Goal: Register for event/course

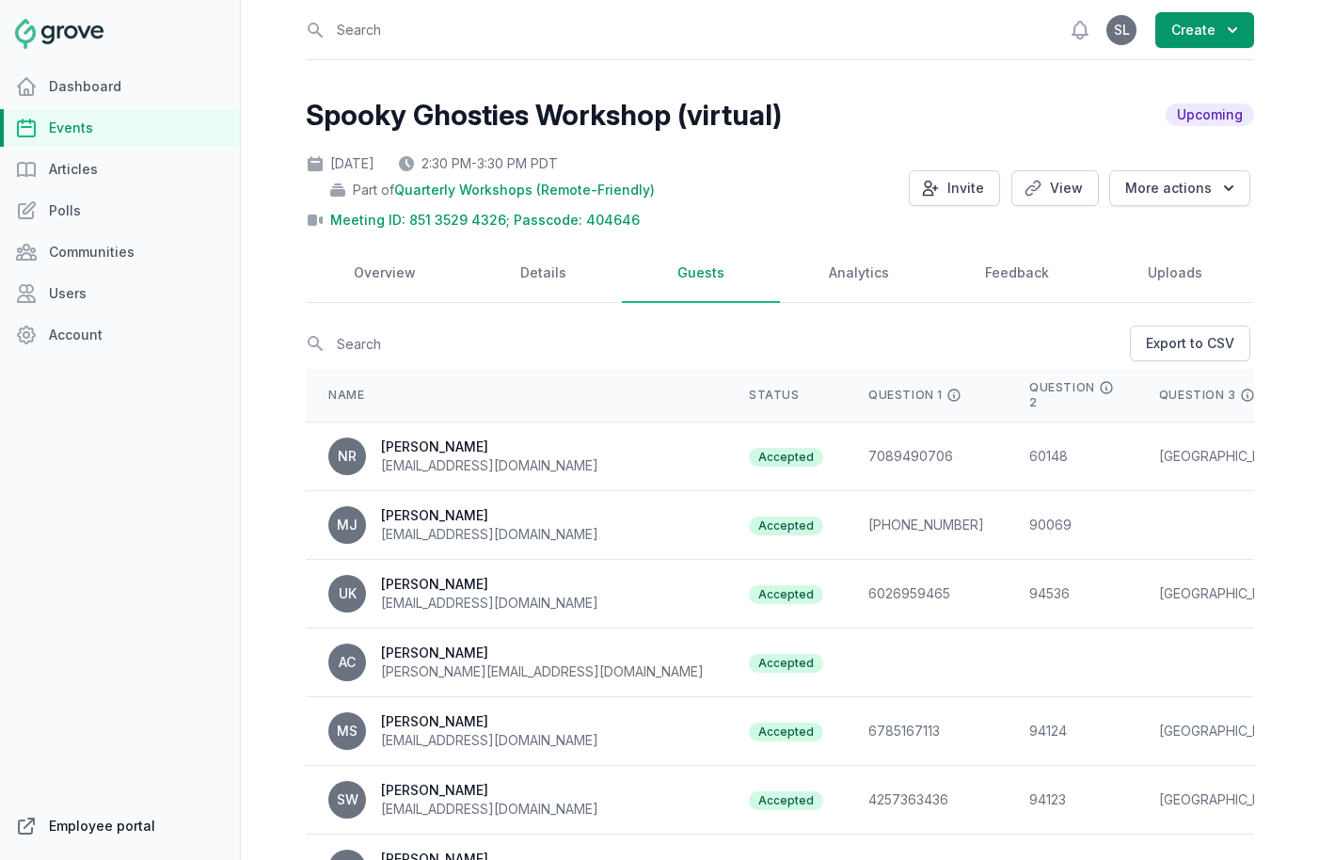
click at [95, 821] on link "Employee portal" at bounding box center [120, 826] width 240 height 38
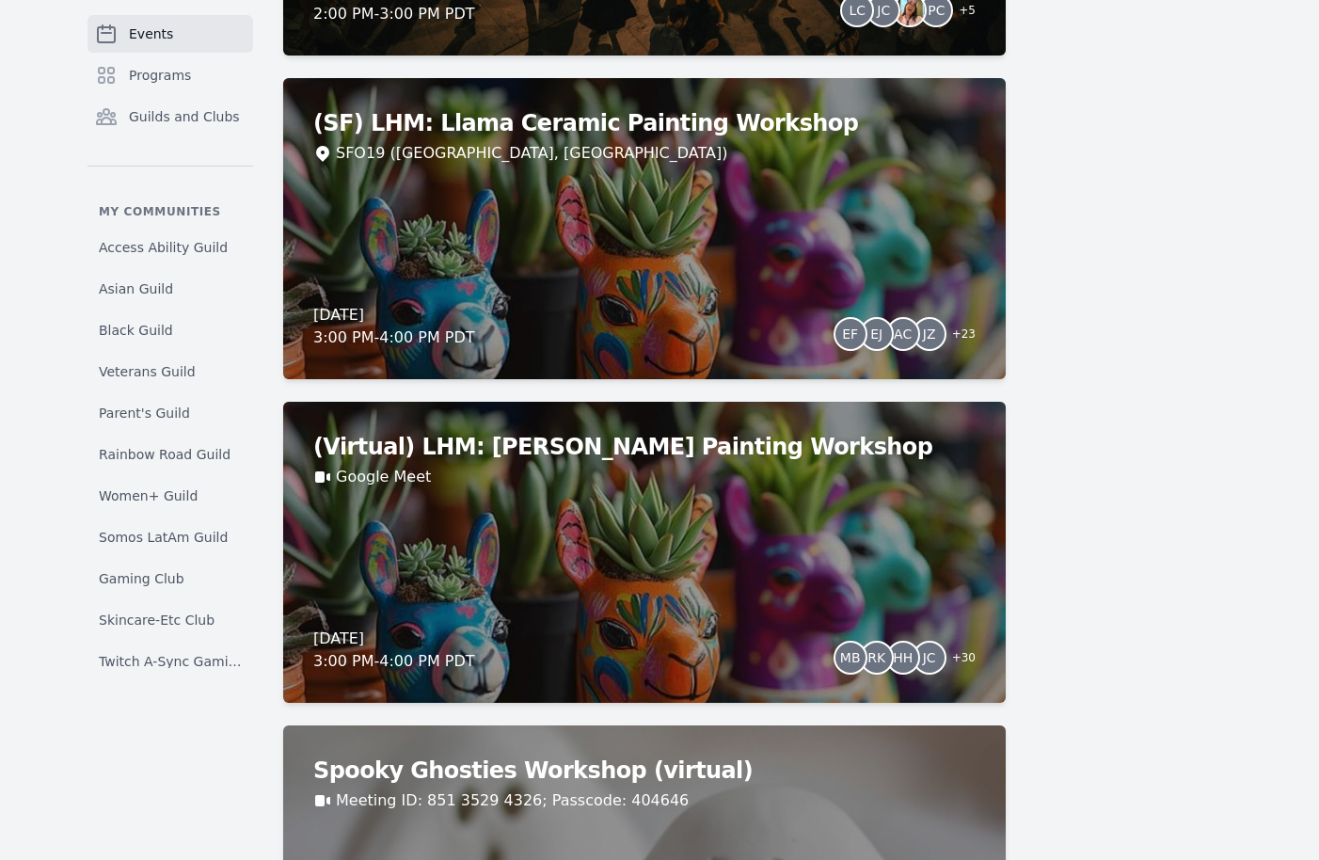
scroll to position [5749, 0]
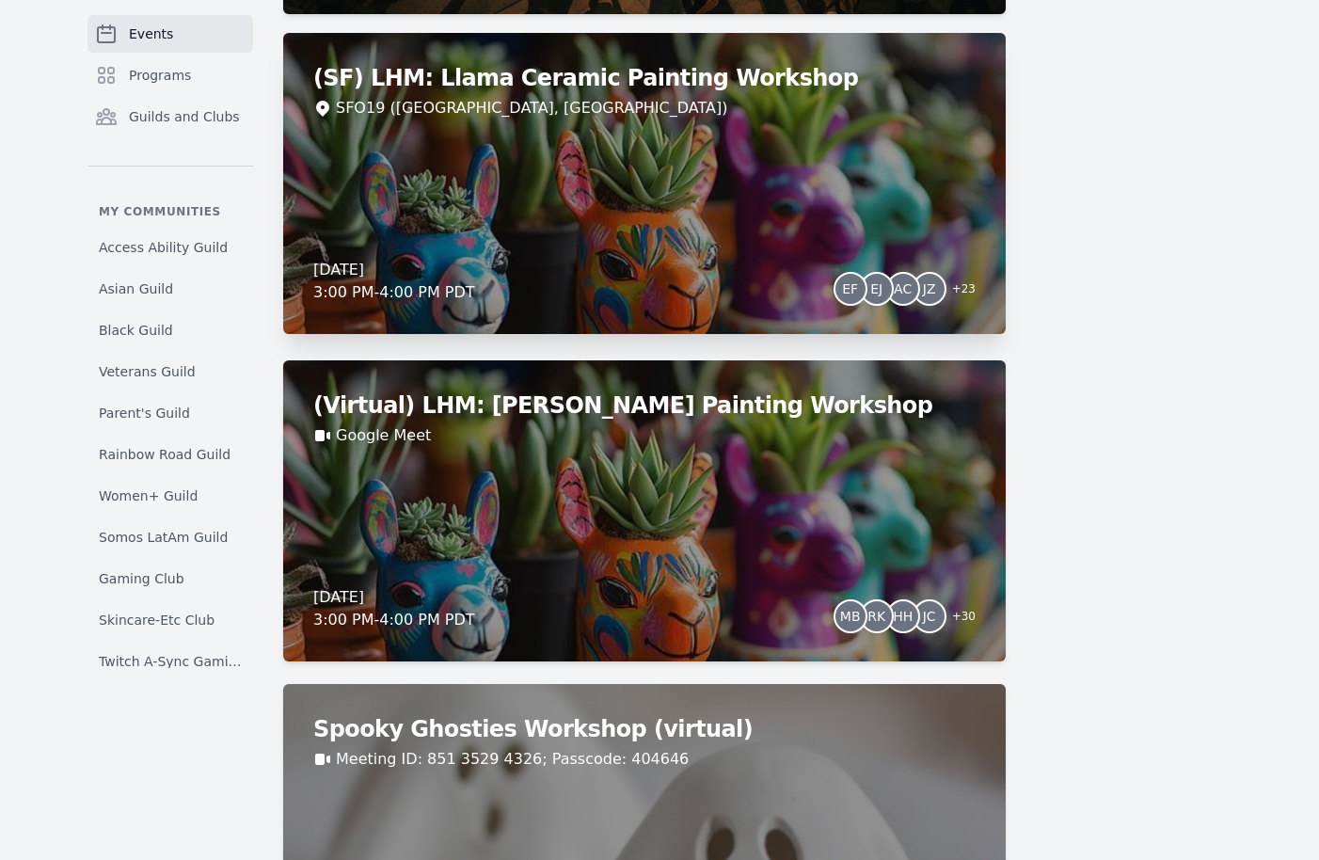
click at [667, 243] on div "(SF) LHM: Llama Ceramic Painting Workshop SFO19 (San Francisco, CA) Thursday, O…" at bounding box center [644, 183] width 722 height 301
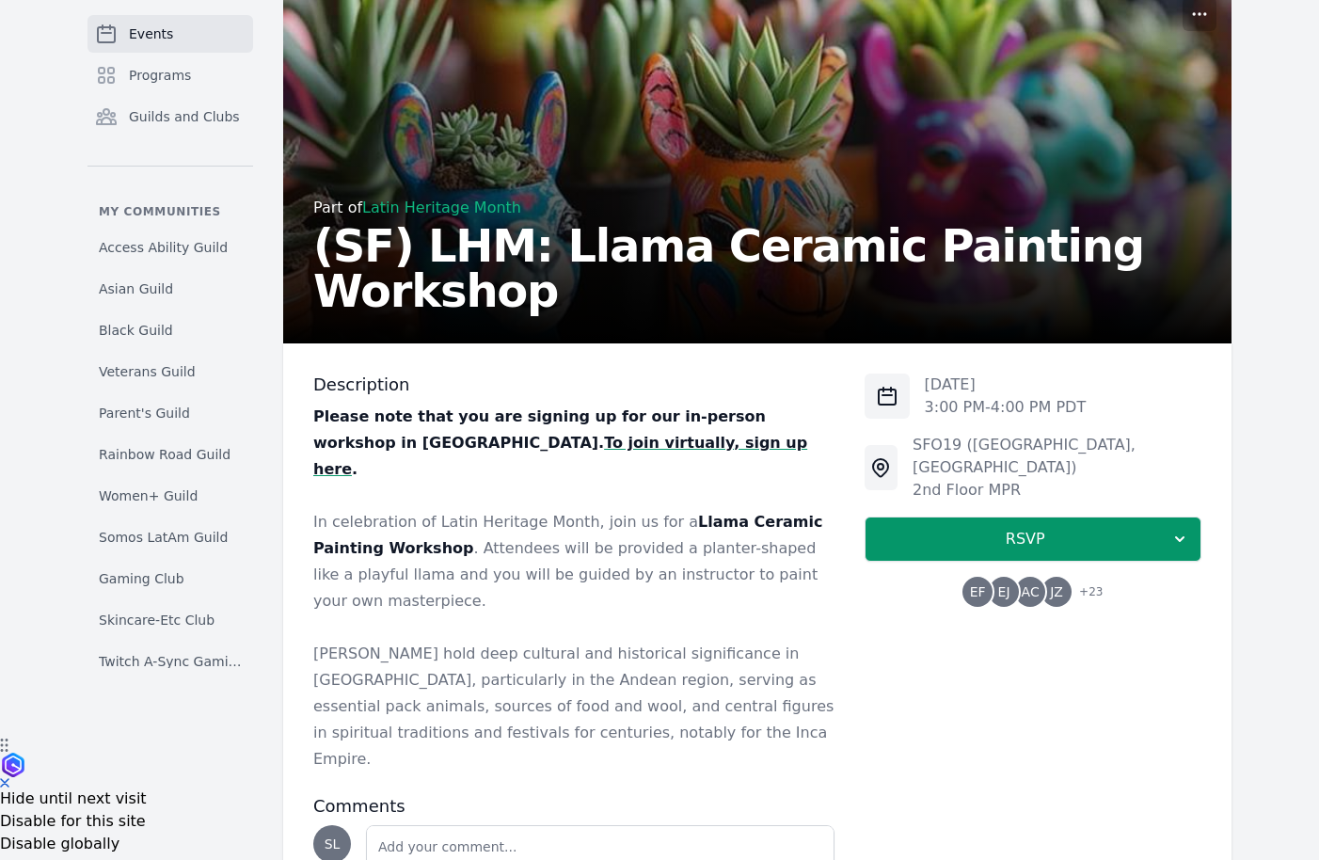
scroll to position [146, 0]
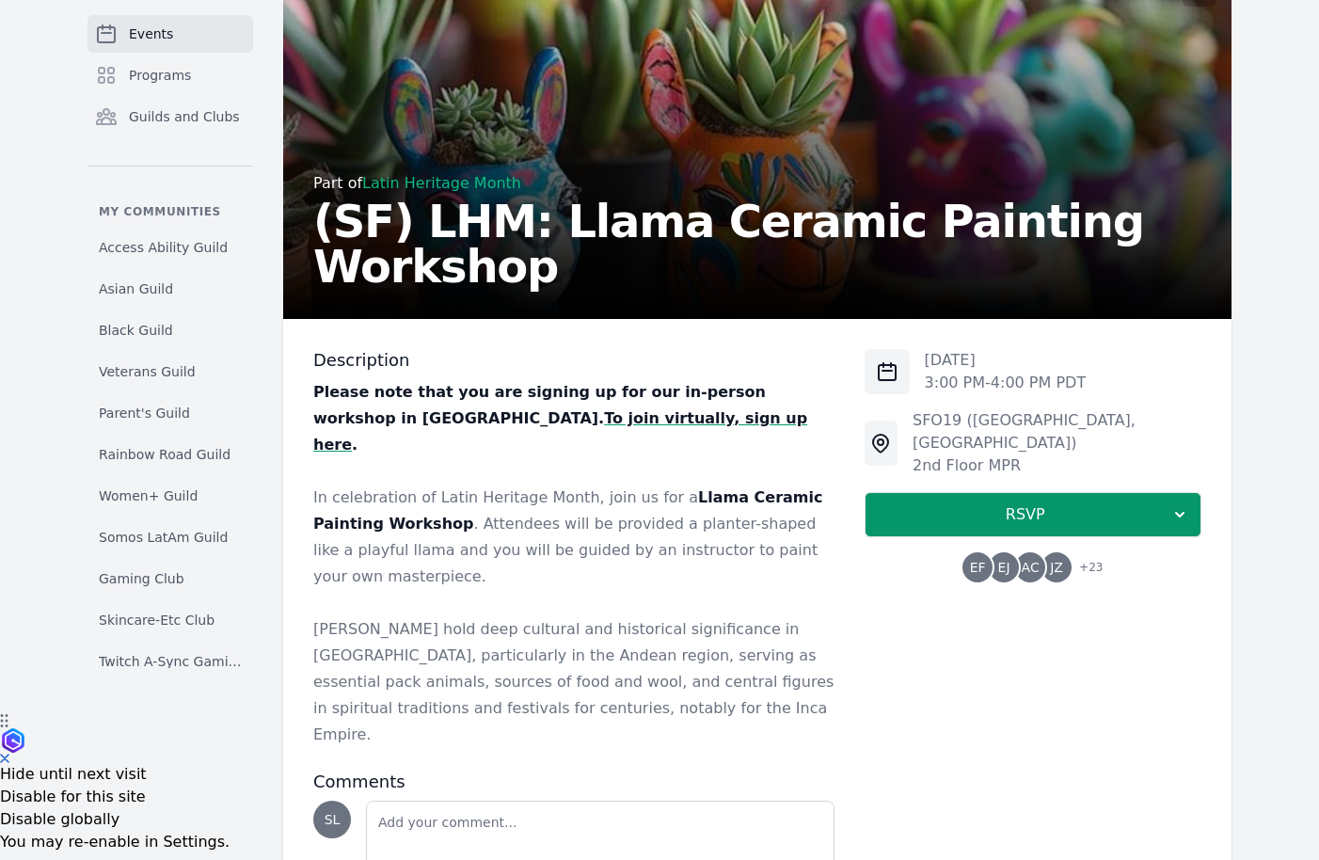
click at [1032, 555] on span "AC" at bounding box center [1030, 567] width 30 height 30
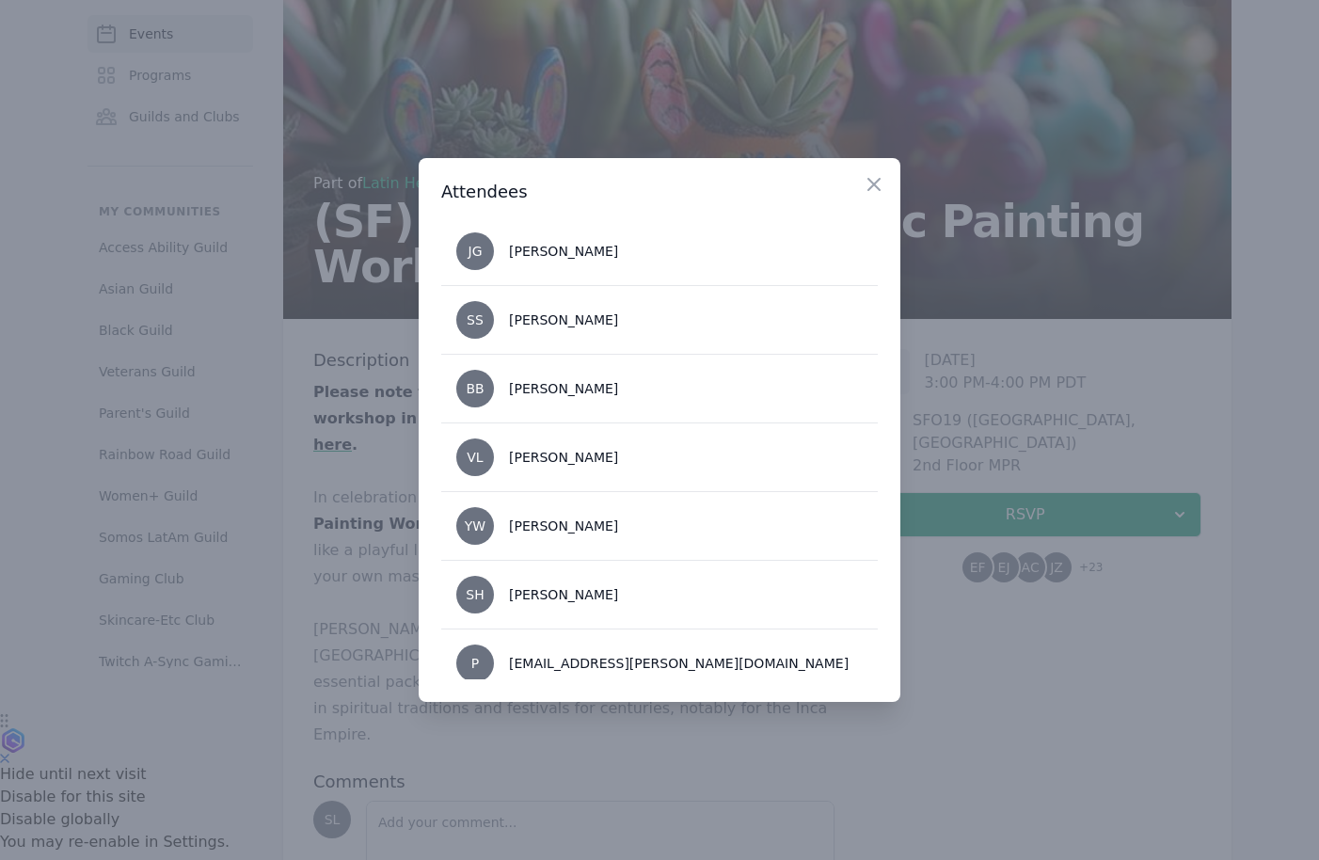
scroll to position [1392, 0]
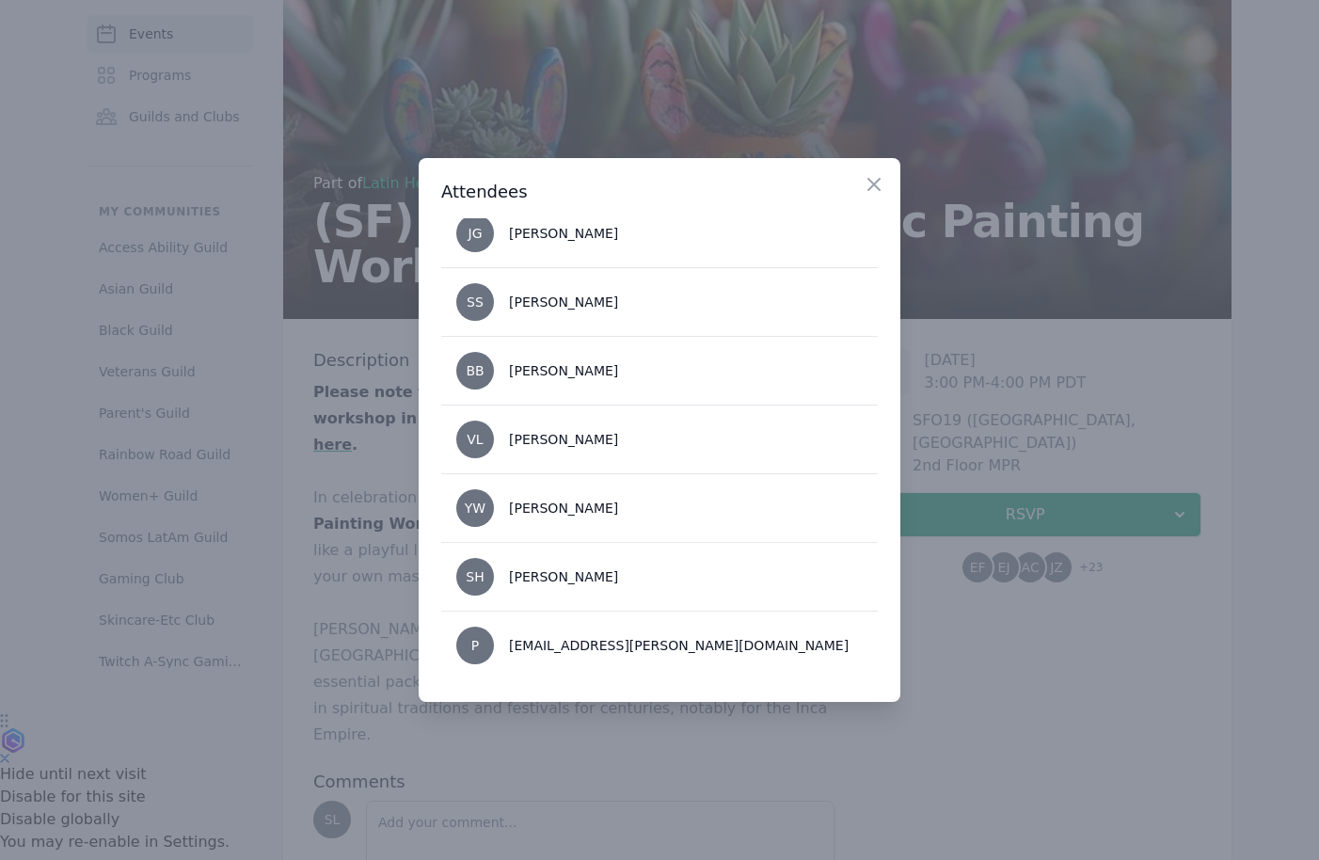
click at [996, 684] on div at bounding box center [659, 430] width 1319 height 860
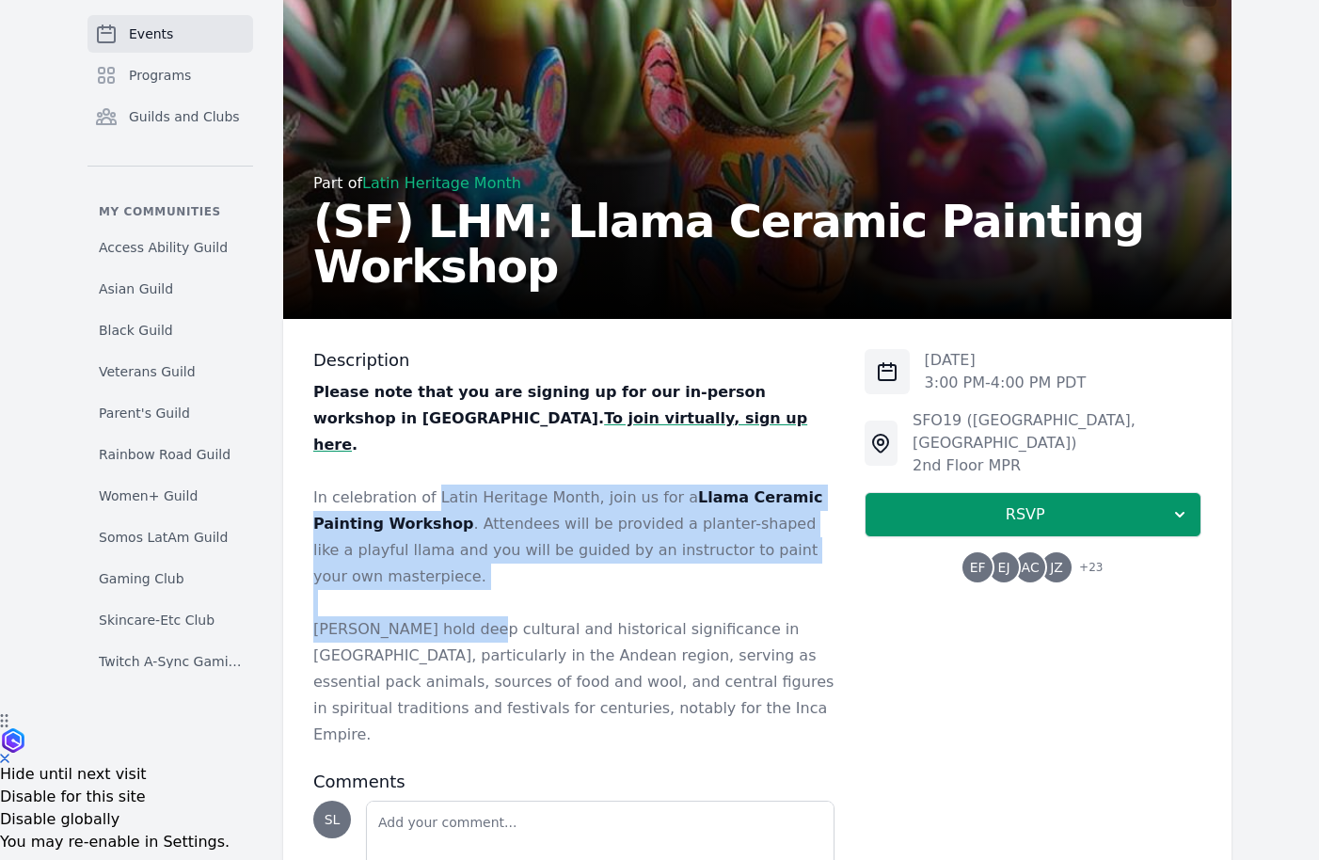
drag, startPoint x: 429, startPoint y: 479, endPoint x: 471, endPoint y: 584, distance: 113.5
click at [472, 586] on div "Please note that you are signing up for our in-person workshop in SF. To join v…" at bounding box center [573, 563] width 521 height 369
click at [471, 616] on p "Llamas hold deep cultural and historical significance in South America, particu…" at bounding box center [573, 682] width 521 height 132
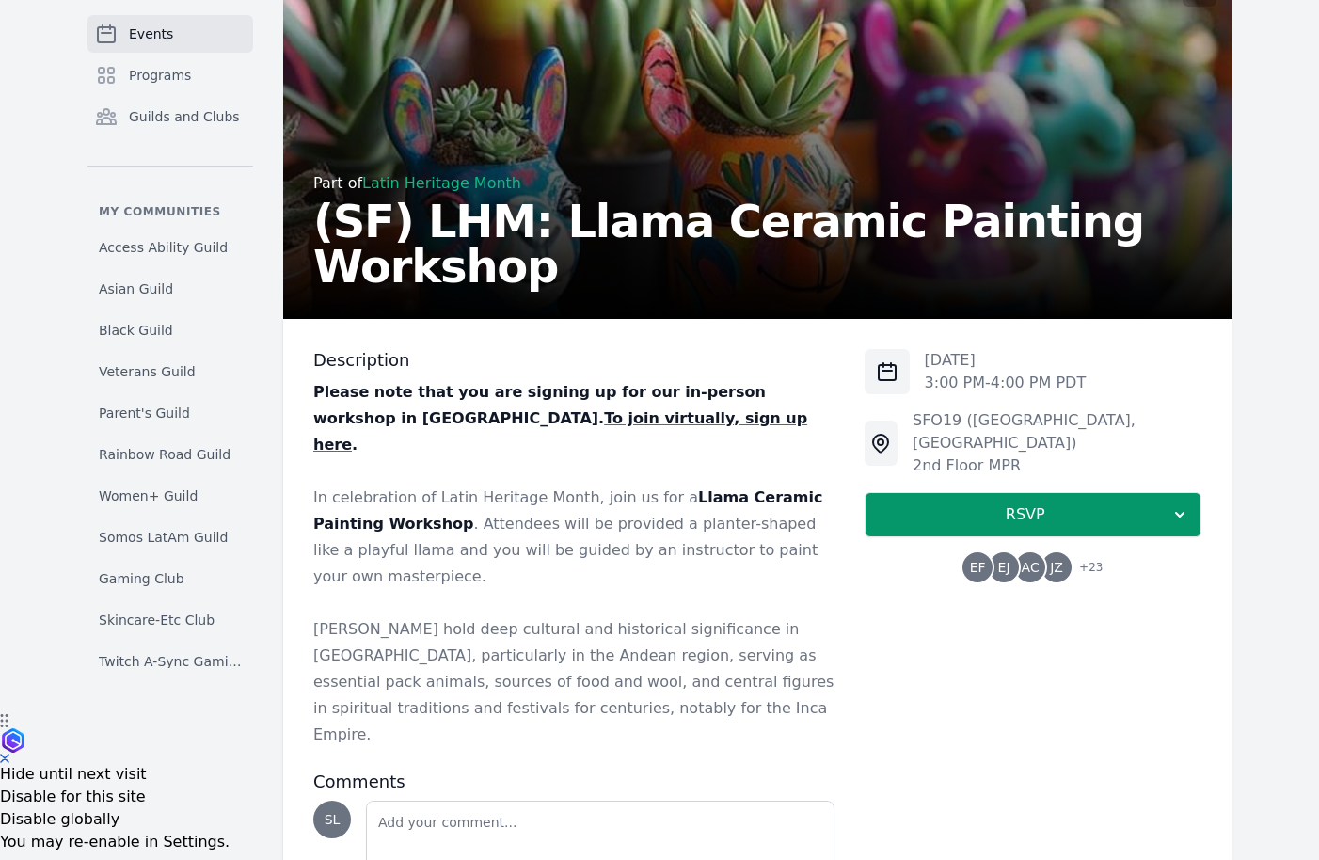
drag, startPoint x: 552, startPoint y: 459, endPoint x: 552, endPoint y: 626, distance: 167.4
click at [552, 626] on div "Please note that you are signing up for our in-person workshop in SF. To join v…" at bounding box center [573, 563] width 521 height 369
click at [550, 626] on p "Llamas hold deep cultural and historical significance in South America, particu…" at bounding box center [573, 682] width 521 height 132
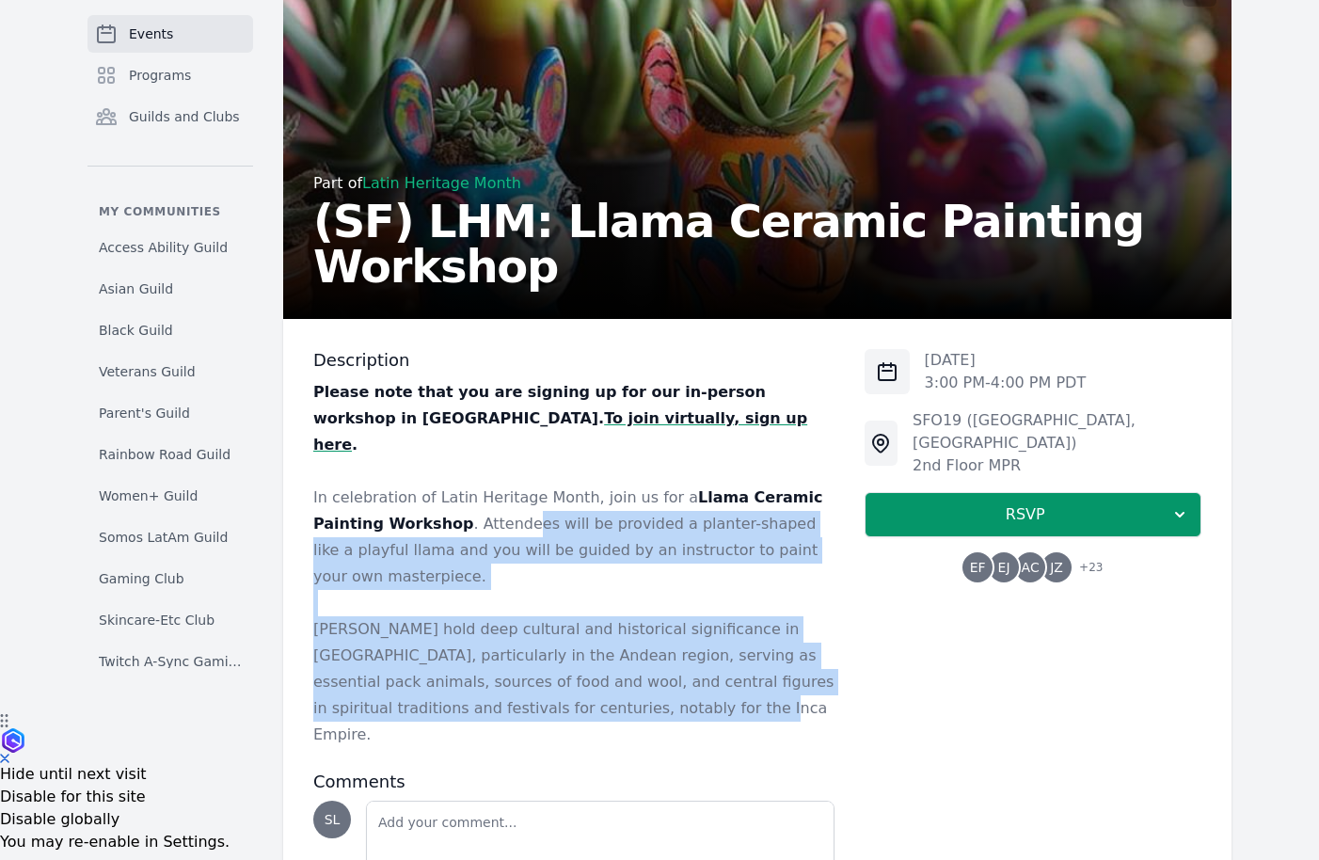
drag, startPoint x: 597, startPoint y: 646, endPoint x: 447, endPoint y: 484, distance: 221.0
click at [447, 484] on div "Please note that you are signing up for our in-person workshop in SF. To join v…" at bounding box center [573, 563] width 521 height 369
click at [447, 484] on p "In celebration of Latin Heritage Month, join us for a Llama Ceramic Painting Wo…" at bounding box center [573, 536] width 521 height 105
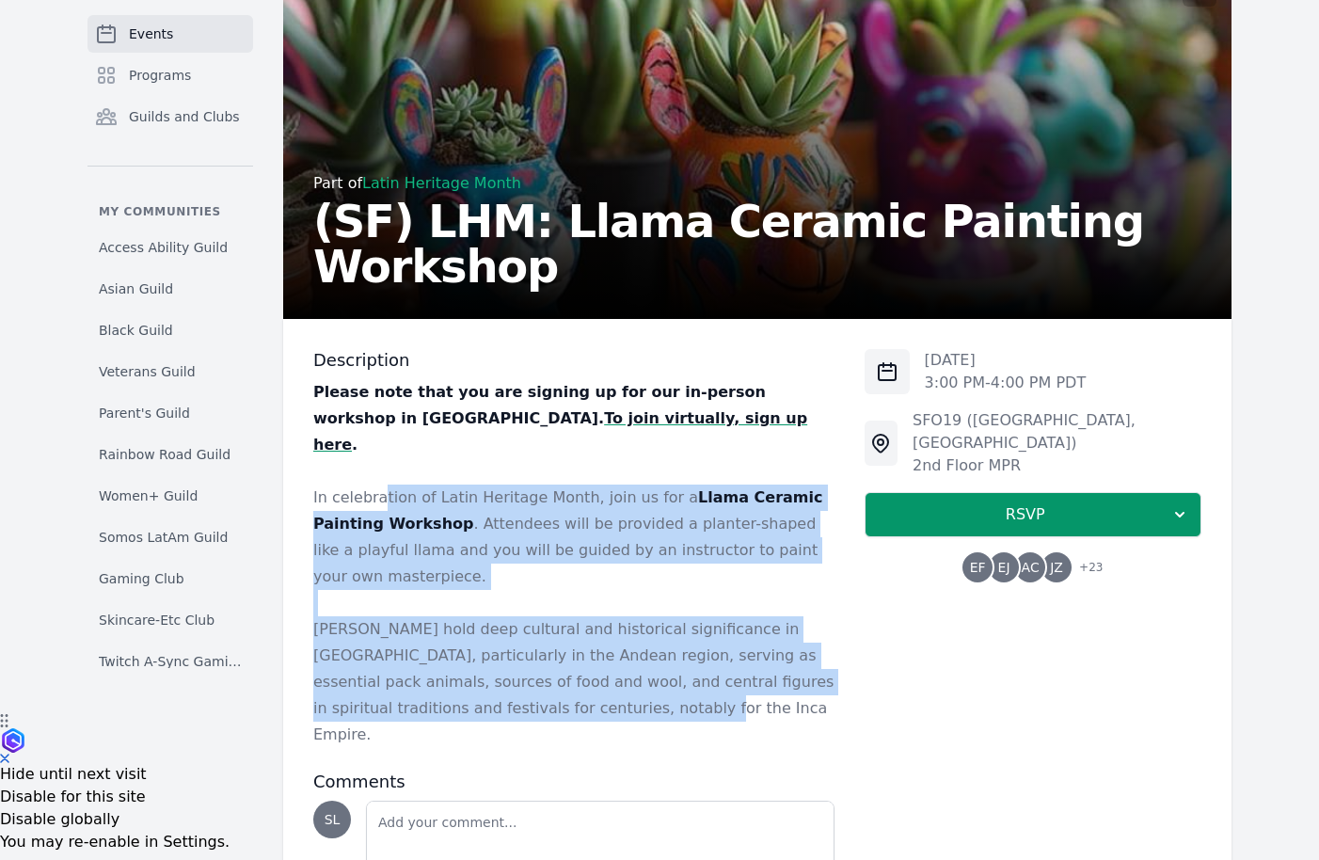
drag, startPoint x: 378, startPoint y: 479, endPoint x: 515, endPoint y: 660, distance: 227.6
click at [516, 660] on div "Please note that you are signing up for our in-person workshop in SF. To join v…" at bounding box center [573, 563] width 521 height 369
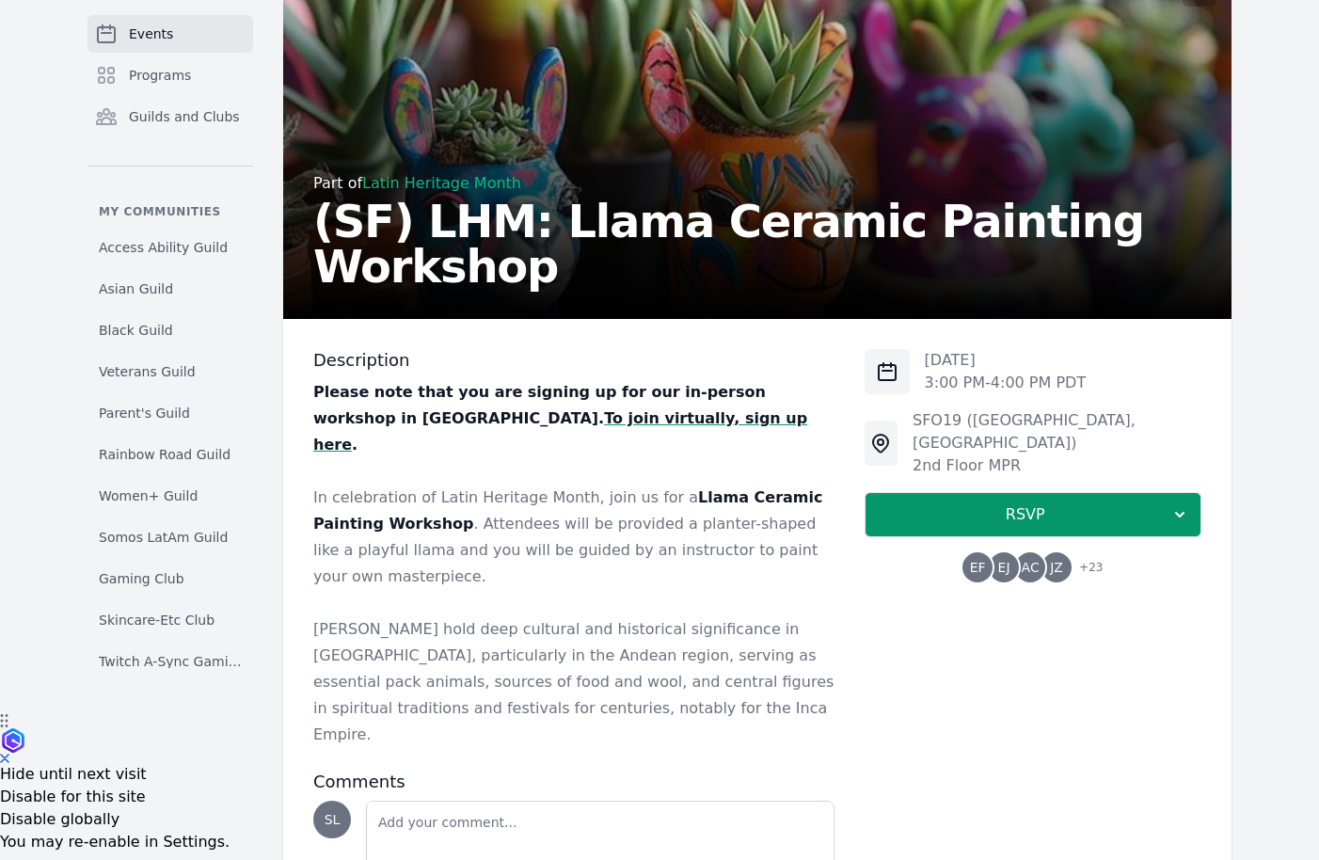
click at [517, 662] on p "Llamas hold deep cultural and historical significance in South America, particu…" at bounding box center [573, 682] width 521 height 132
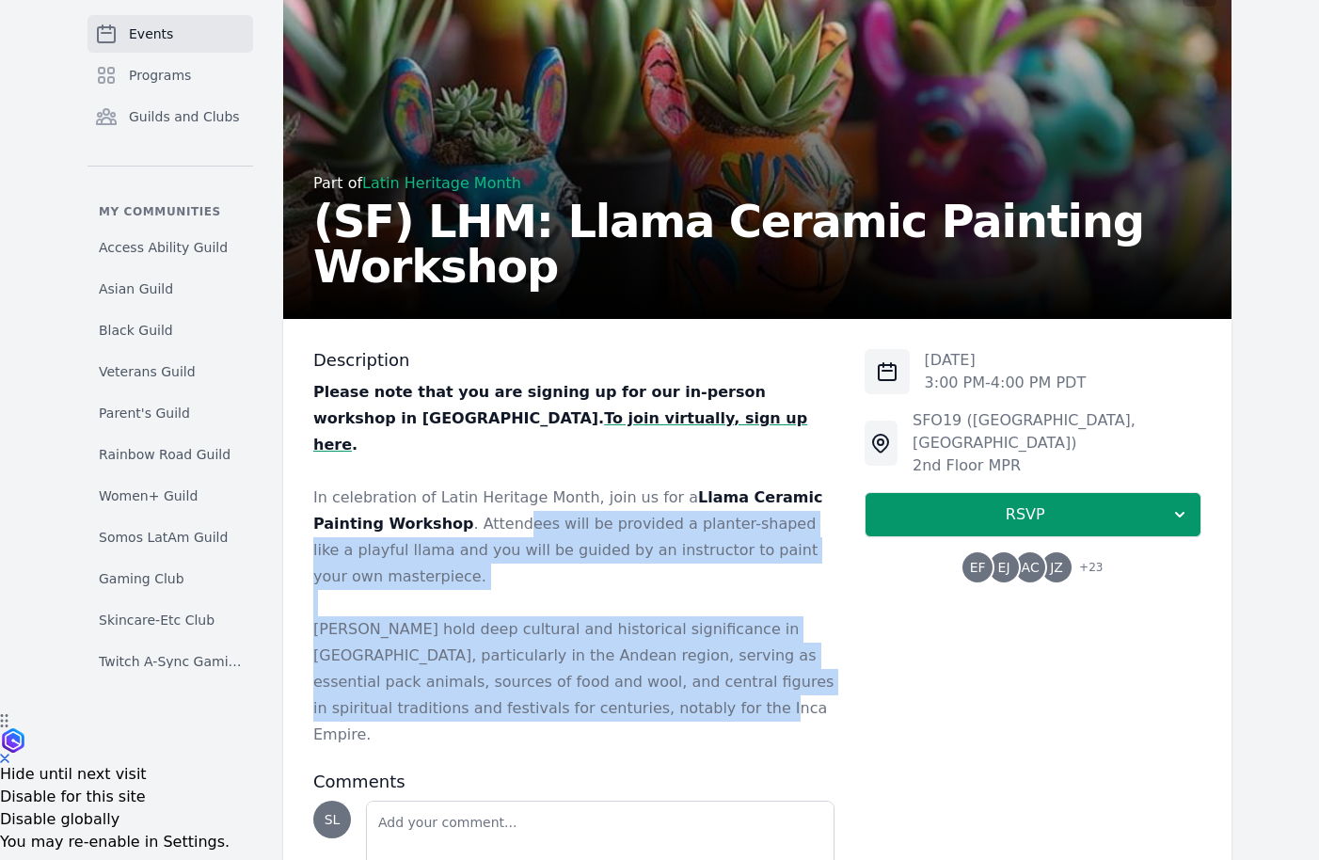
drag, startPoint x: 593, startPoint y: 662, endPoint x: 435, endPoint y: 499, distance: 226.8
click at [435, 499] on div "Please note that you are signing up for our in-person workshop in SF. To join v…" at bounding box center [573, 563] width 521 height 369
click at [435, 499] on p "In celebration of Latin Heritage Month, join us for a Llama Ceramic Painting Wo…" at bounding box center [573, 536] width 521 height 105
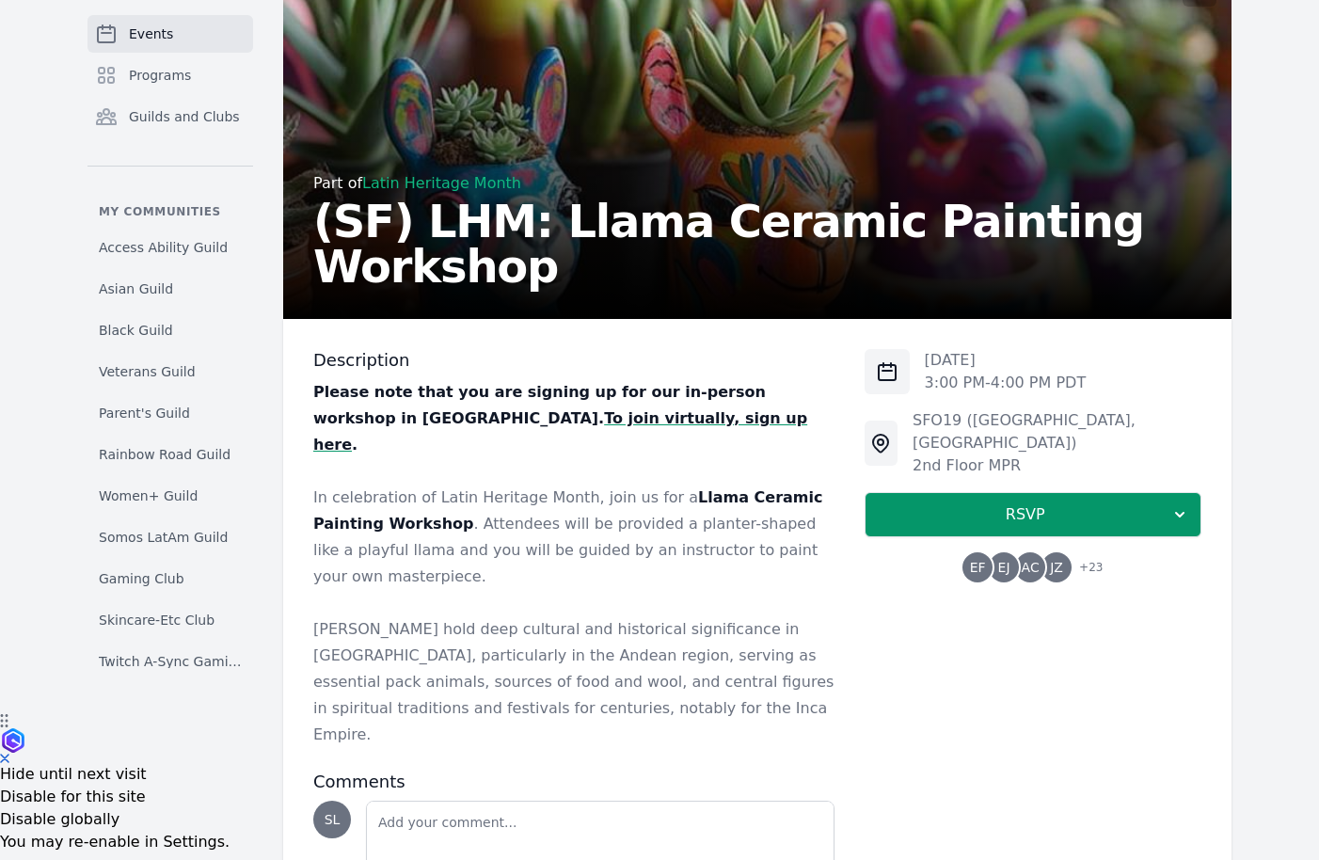
scroll to position [0, 0]
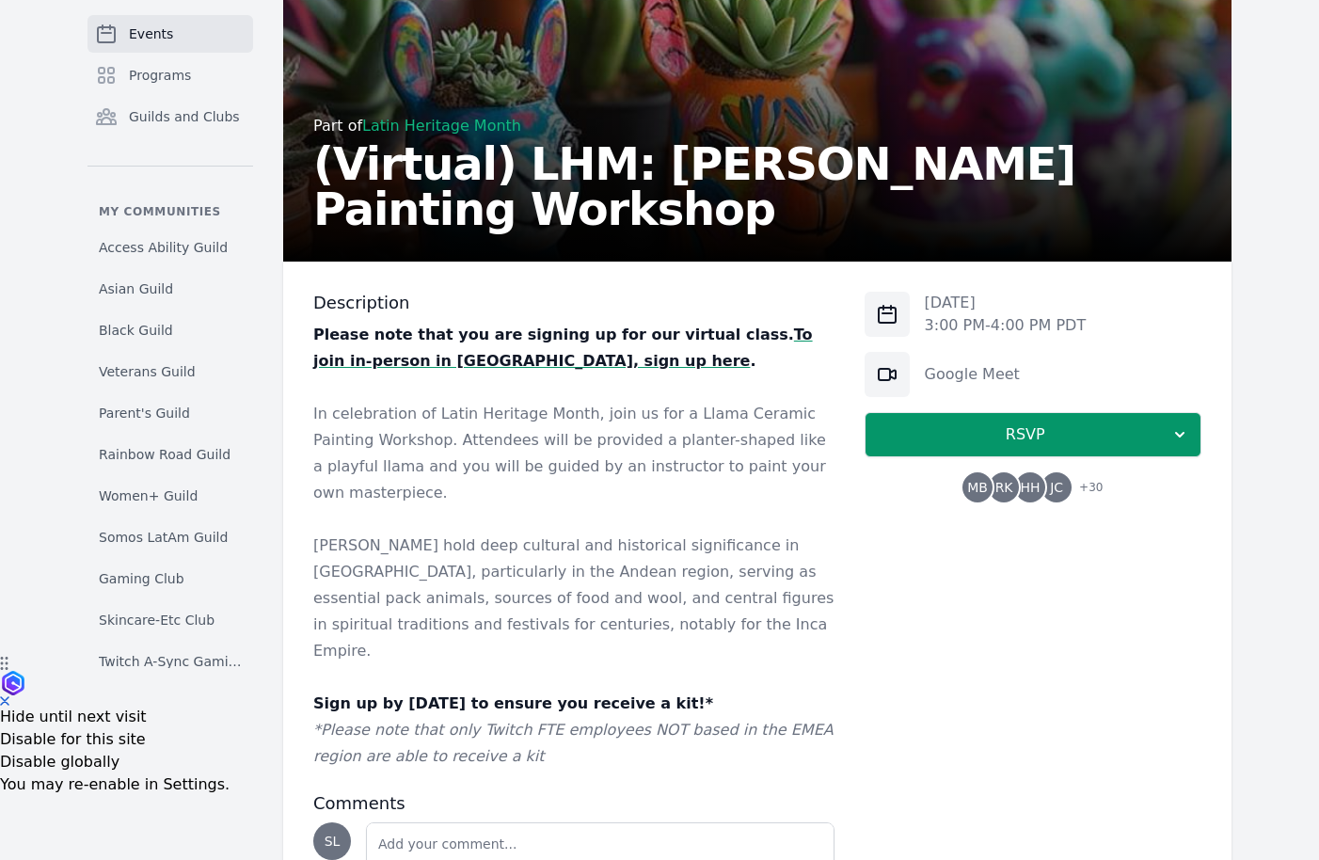
scroll to position [229, 0]
